Goal: Navigation & Orientation: Find specific page/section

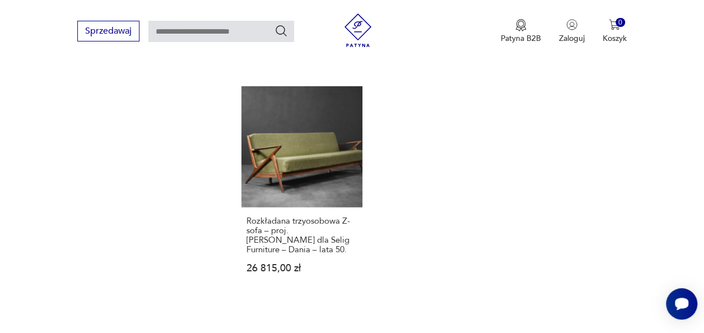
scroll to position [1585, 0]
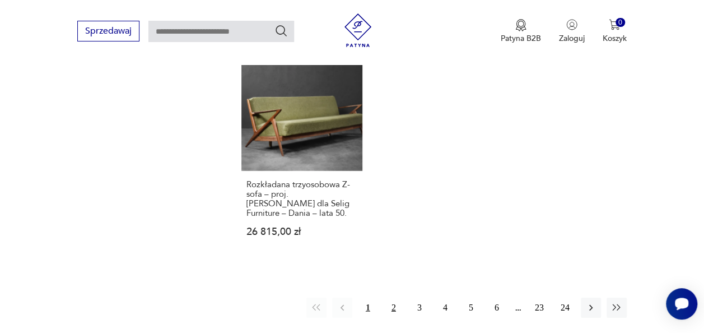
click at [392, 297] on button "2" at bounding box center [394, 307] width 20 height 20
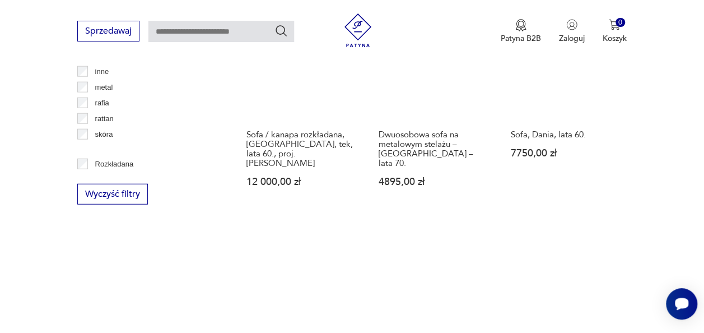
scroll to position [1585, 0]
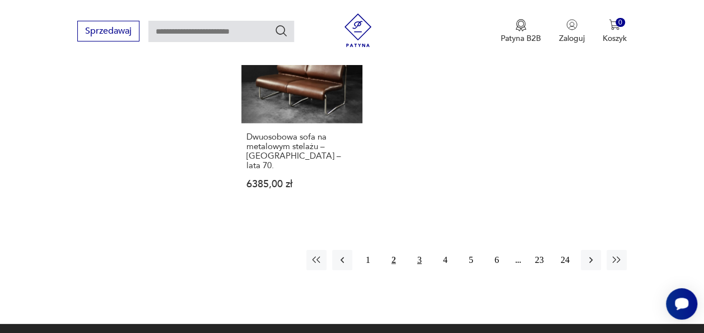
click at [415, 250] on button "3" at bounding box center [419, 260] width 20 height 20
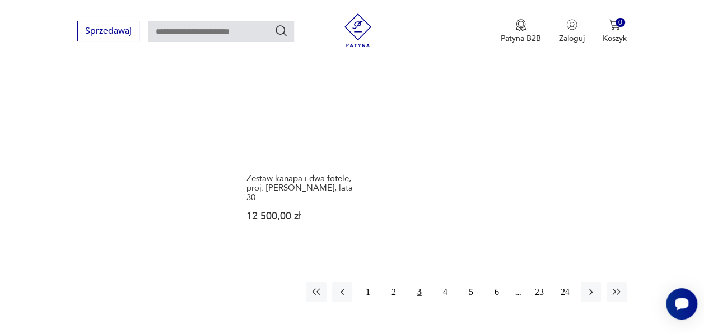
scroll to position [1585, 0]
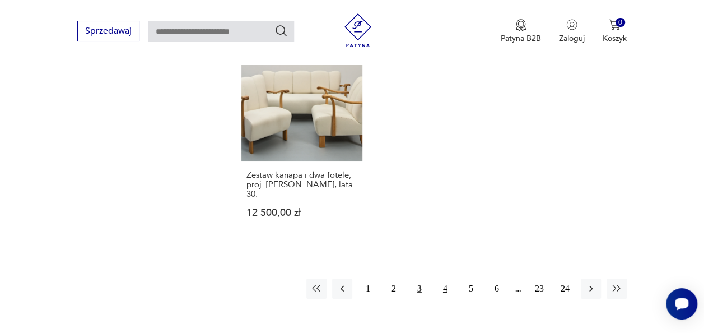
click at [443, 278] on button "4" at bounding box center [445, 288] width 20 height 20
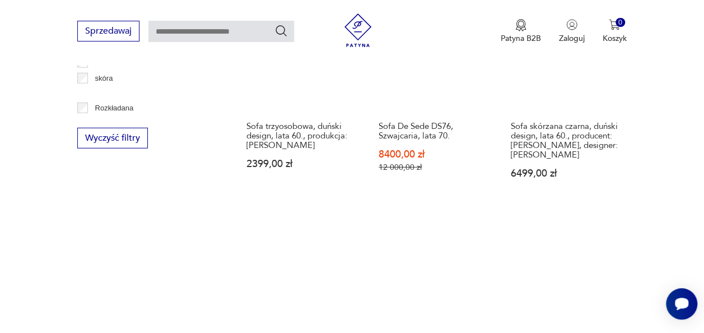
scroll to position [1585, 0]
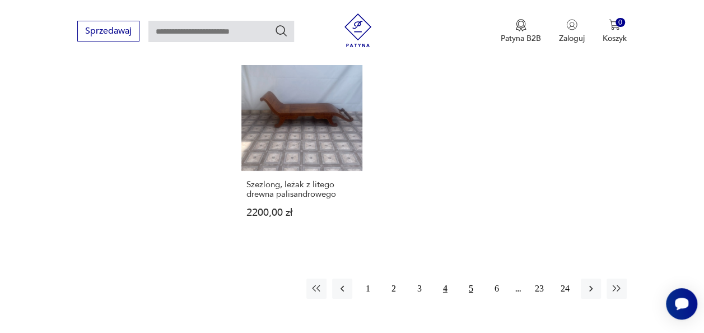
click at [467, 278] on button "5" at bounding box center [471, 288] width 20 height 20
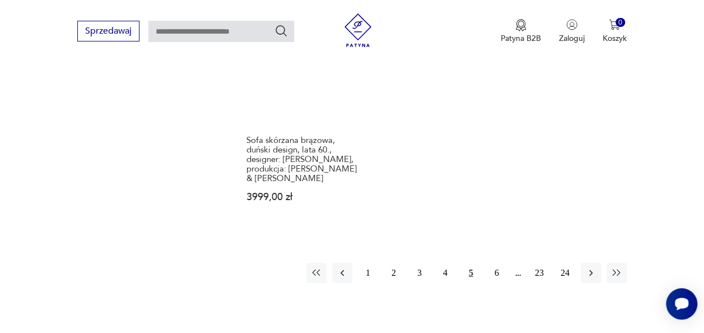
scroll to position [1641, 0]
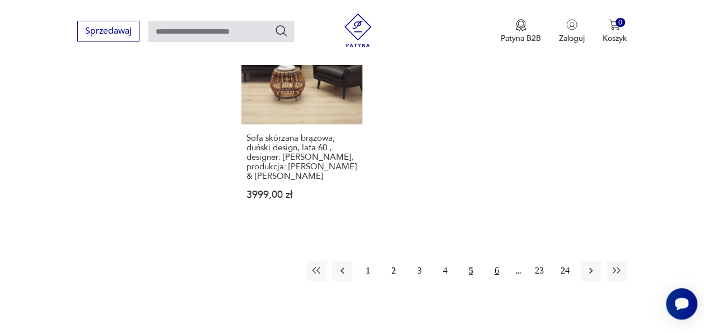
click at [498, 260] on button "6" at bounding box center [497, 270] width 20 height 20
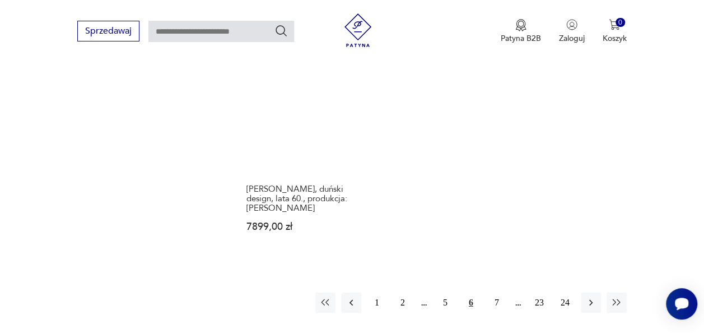
scroll to position [1641, 0]
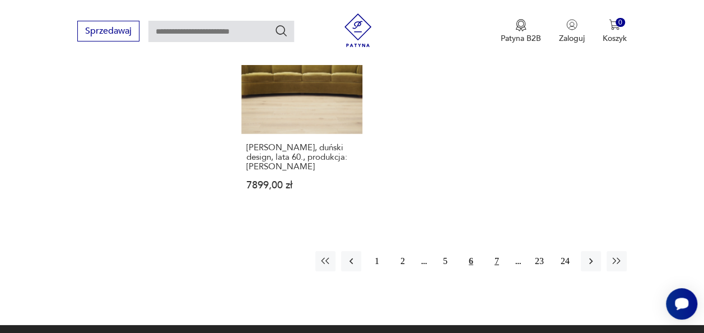
click at [491, 251] on button "7" at bounding box center [497, 261] width 20 height 20
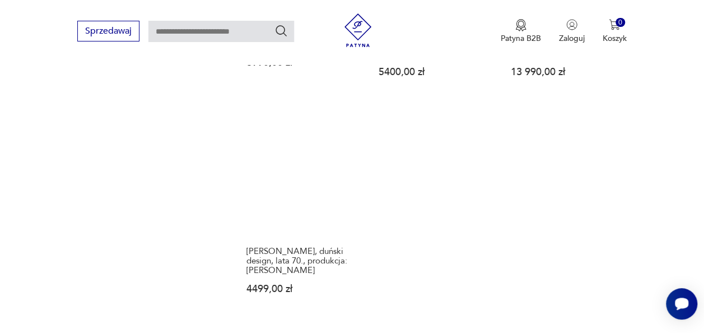
scroll to position [1529, 0]
